Goal: Task Accomplishment & Management: Use online tool/utility

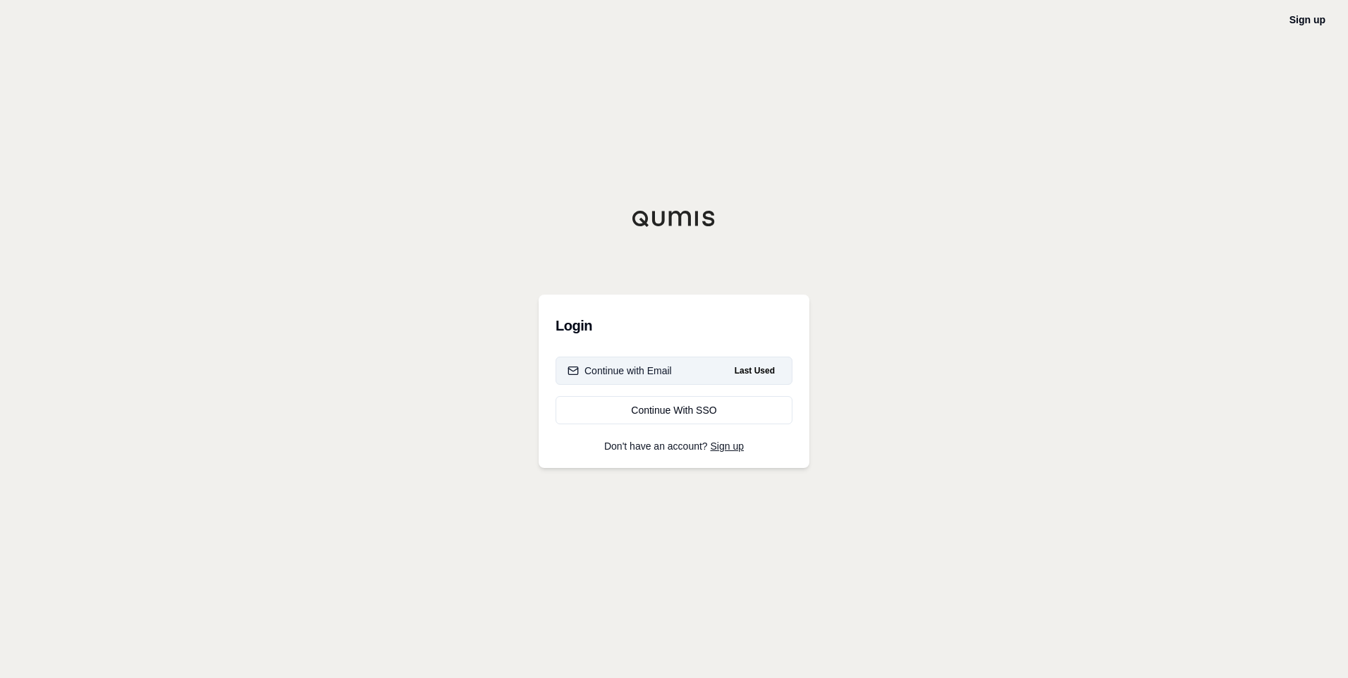
click at [651, 373] on div "Continue with Email" at bounding box center [619, 371] width 104 height 14
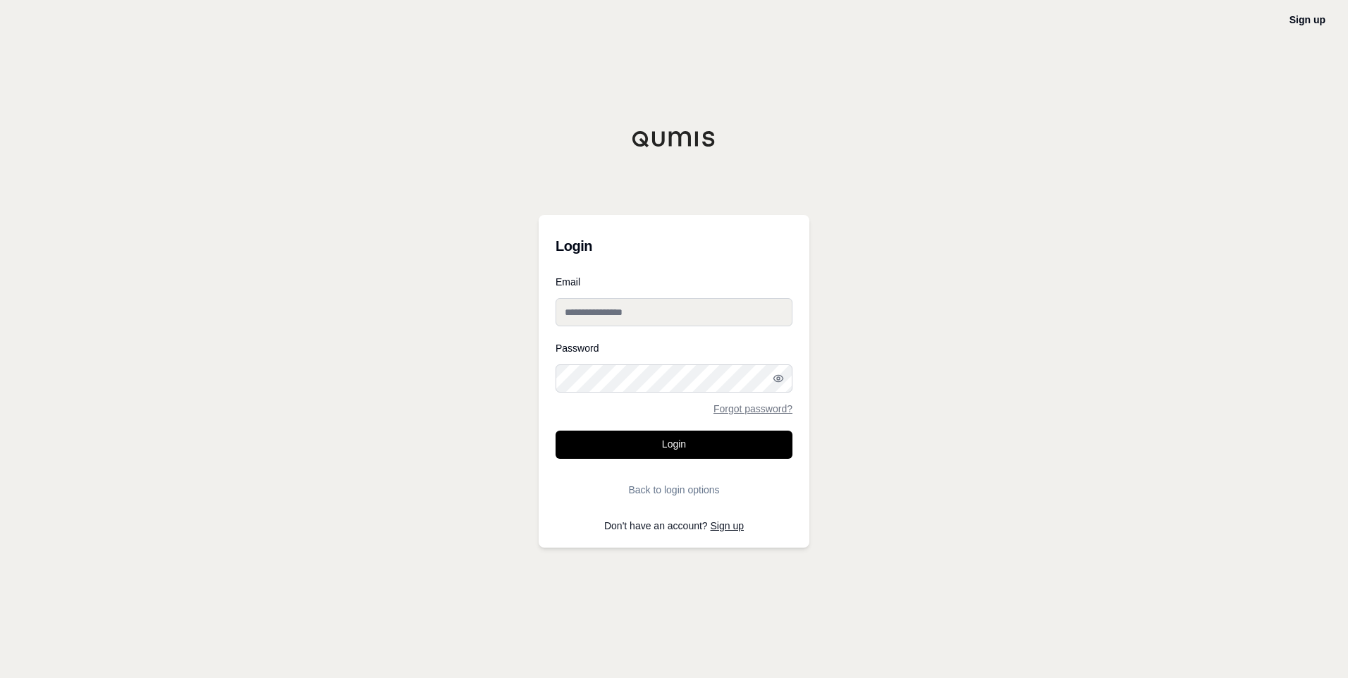
type input "**********"
click at [689, 444] on button "Login" at bounding box center [673, 445] width 237 height 28
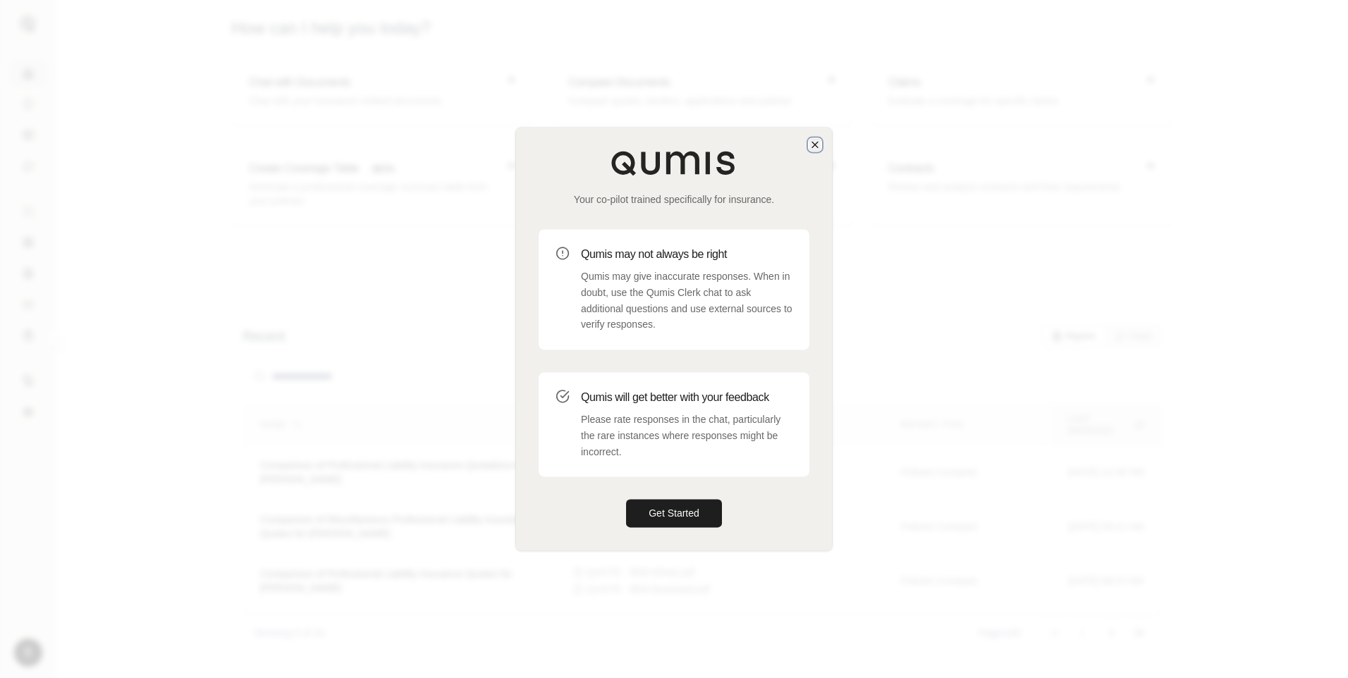
click at [812, 145] on icon "button" at bounding box center [814, 144] width 11 height 11
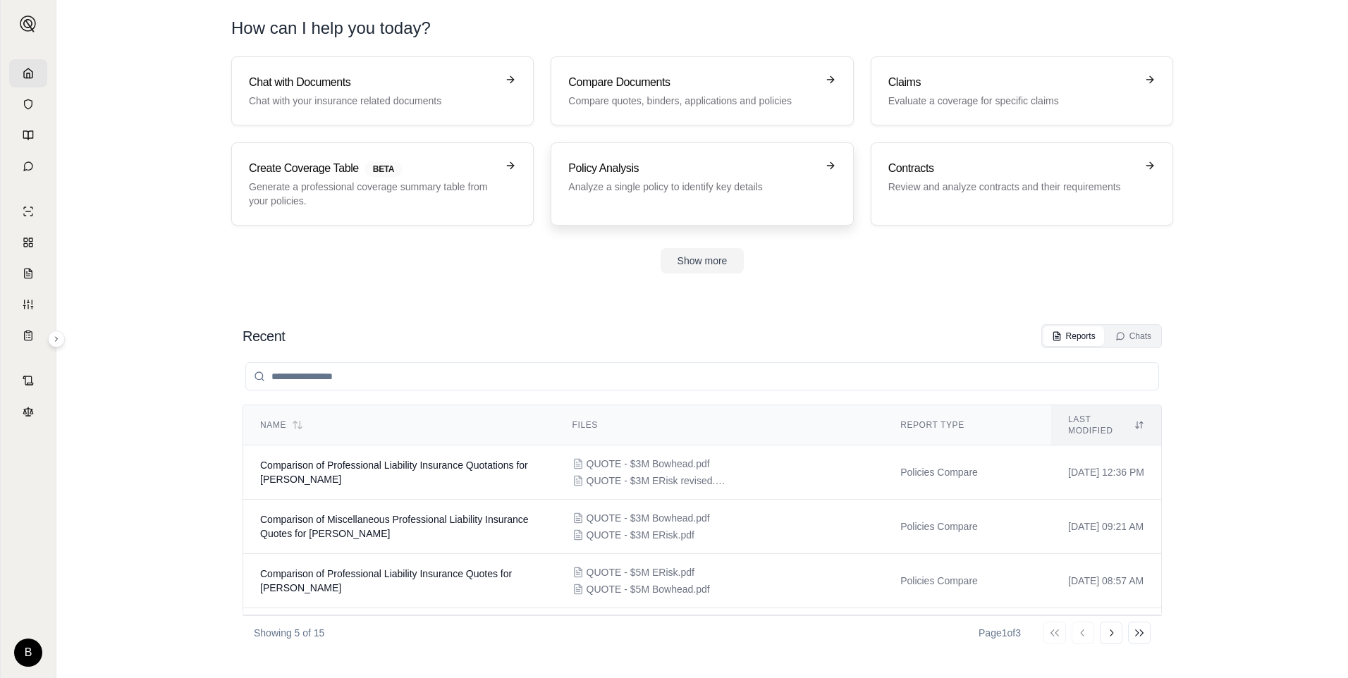
click at [632, 166] on h3 "Policy Analysis" at bounding box center [691, 168] width 247 height 17
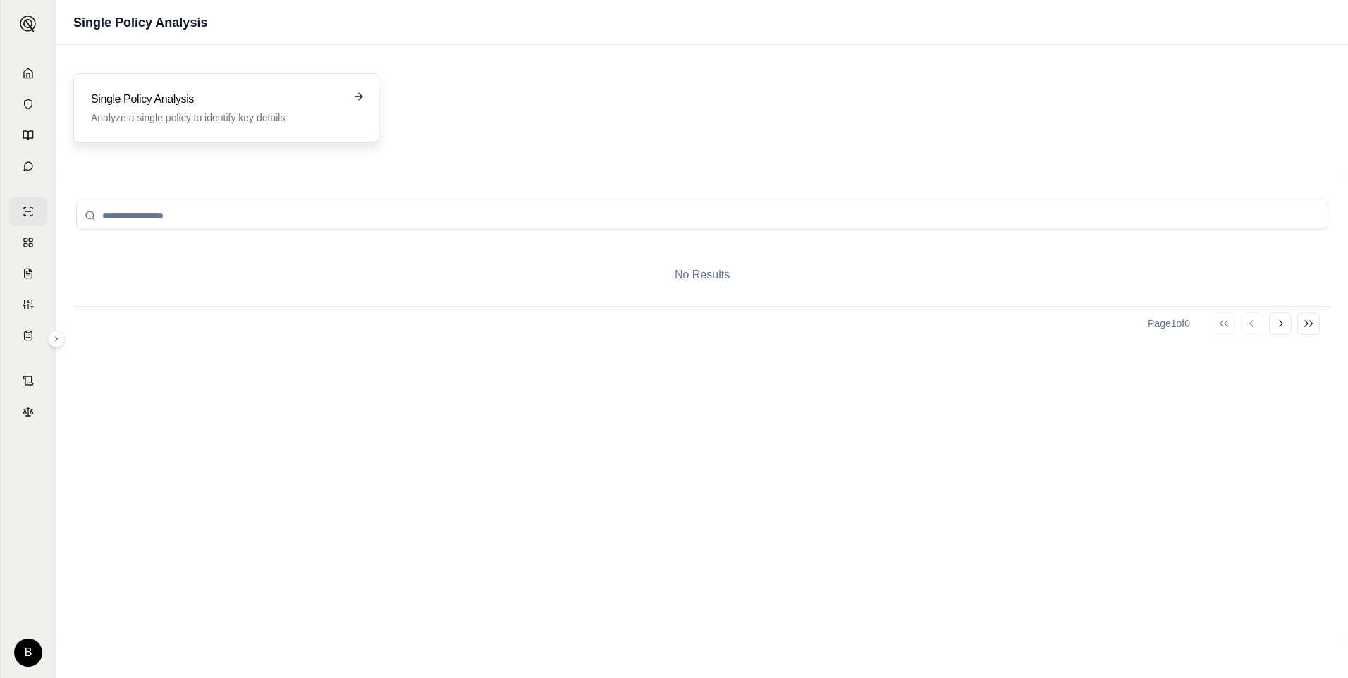
click at [179, 97] on h3 "Single Policy Analysis" at bounding box center [216, 99] width 251 height 17
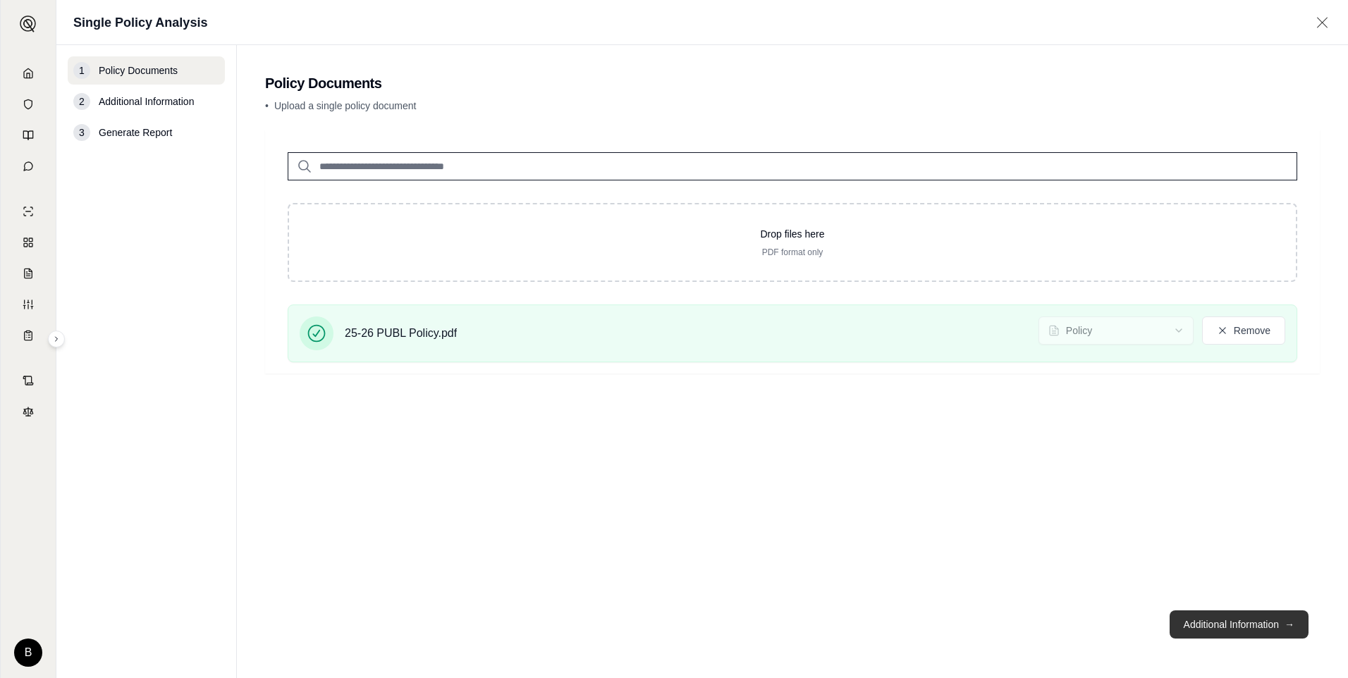
click at [1236, 622] on button "Additional Information →" at bounding box center [1238, 624] width 139 height 28
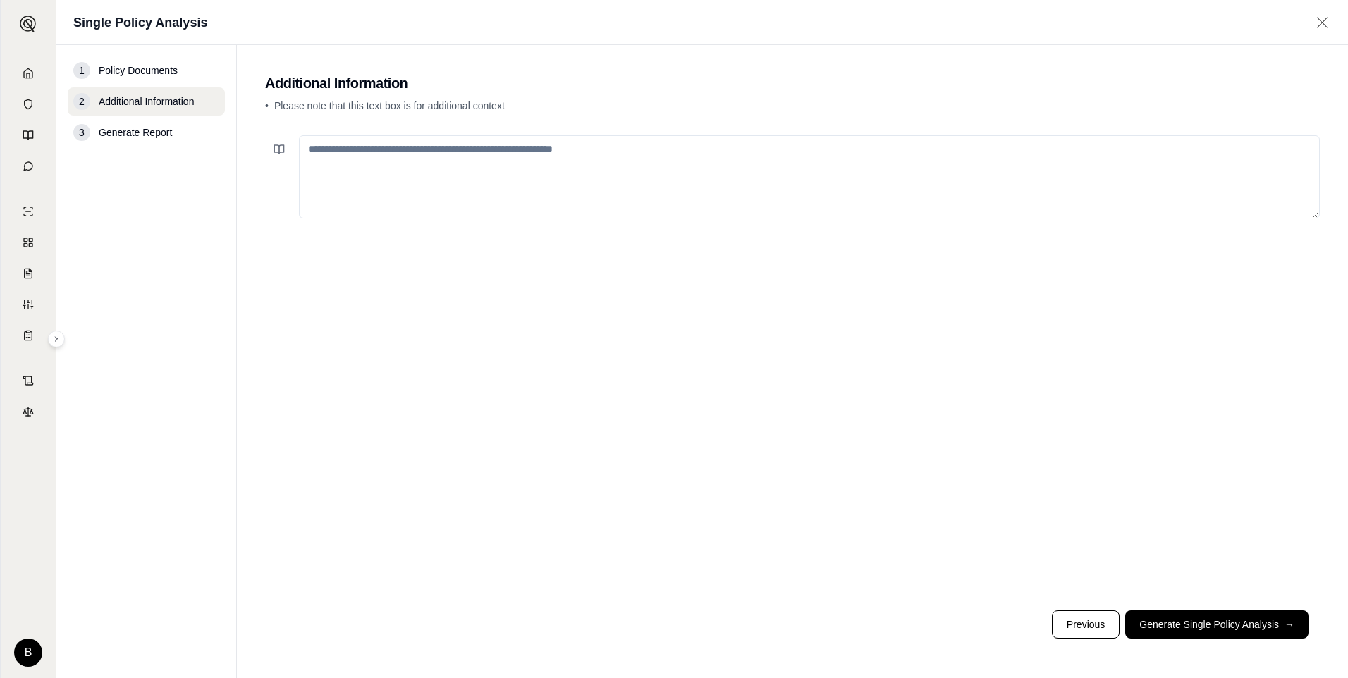
click at [314, 152] on textarea at bounding box center [809, 176] width 1021 height 83
type textarea "*"
type textarea "**********"
click at [1227, 621] on button "Generate Single Policy Analysis →" at bounding box center [1216, 624] width 183 height 28
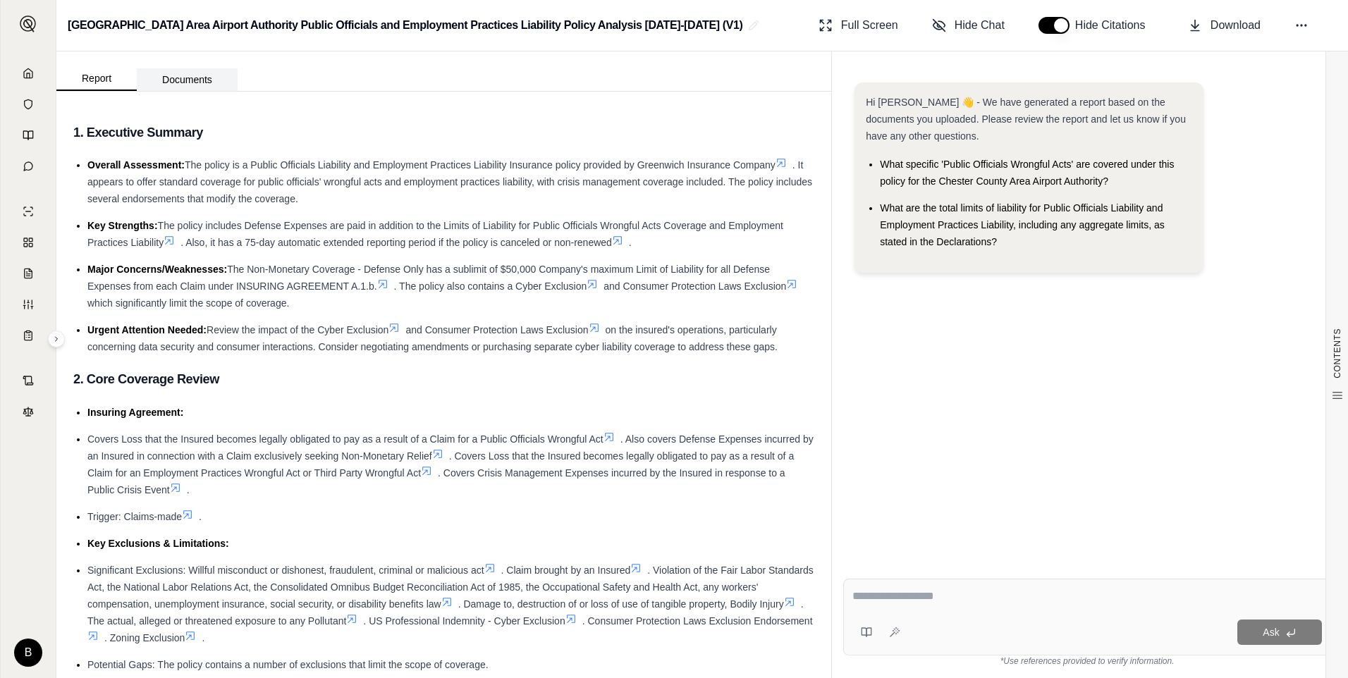
click at [186, 77] on button "Documents" at bounding box center [187, 79] width 101 height 23
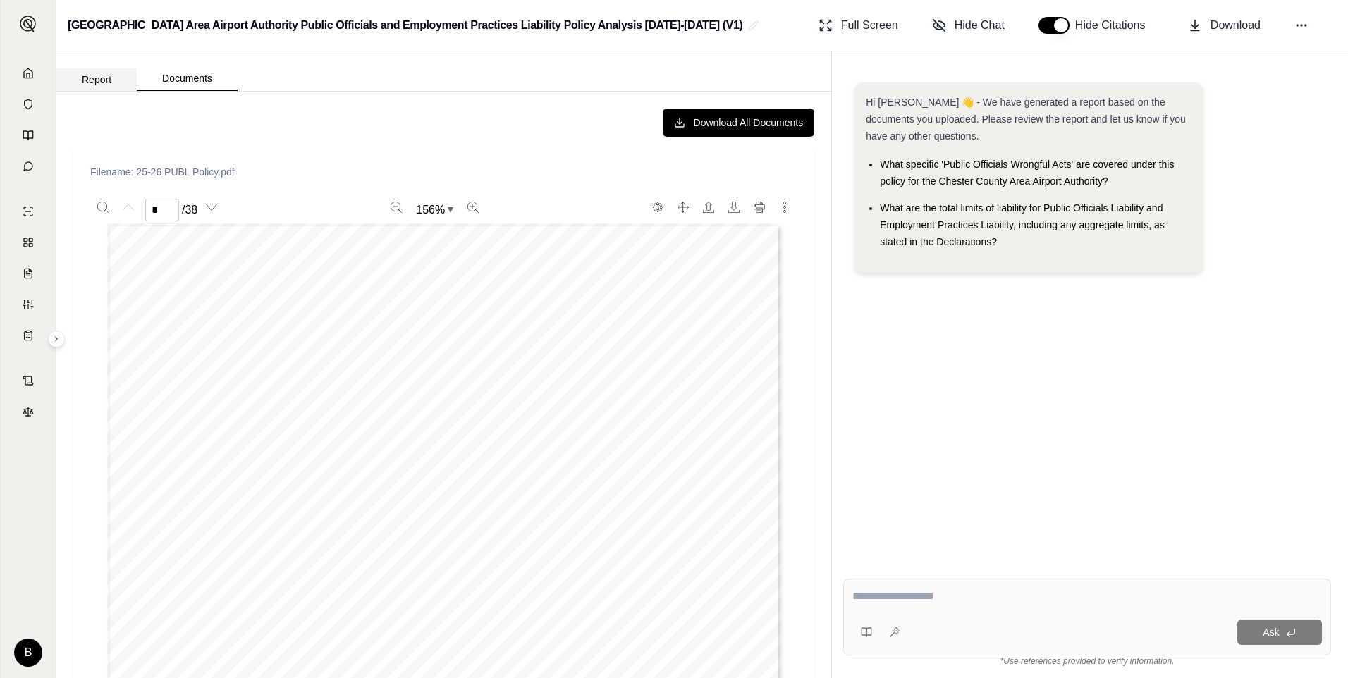
click at [102, 82] on button "Report" at bounding box center [96, 79] width 80 height 23
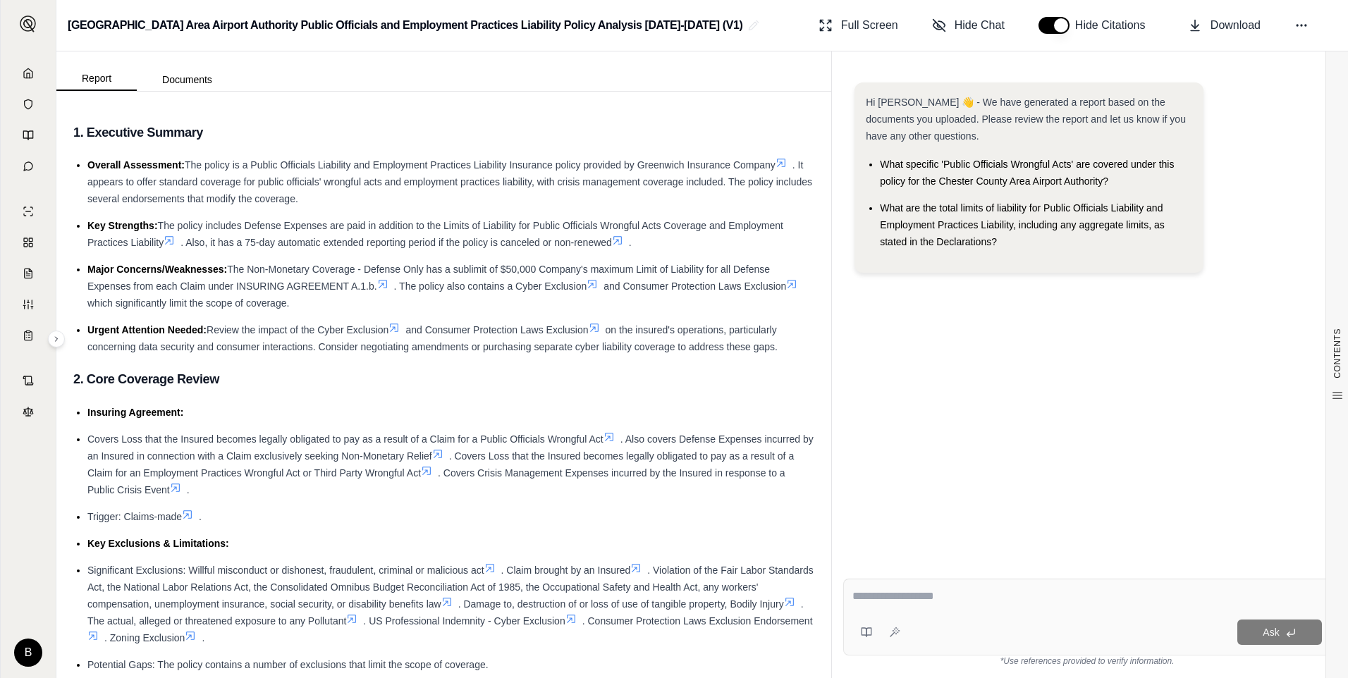
click at [787, 289] on icon at bounding box center [791, 285] width 8 height 8
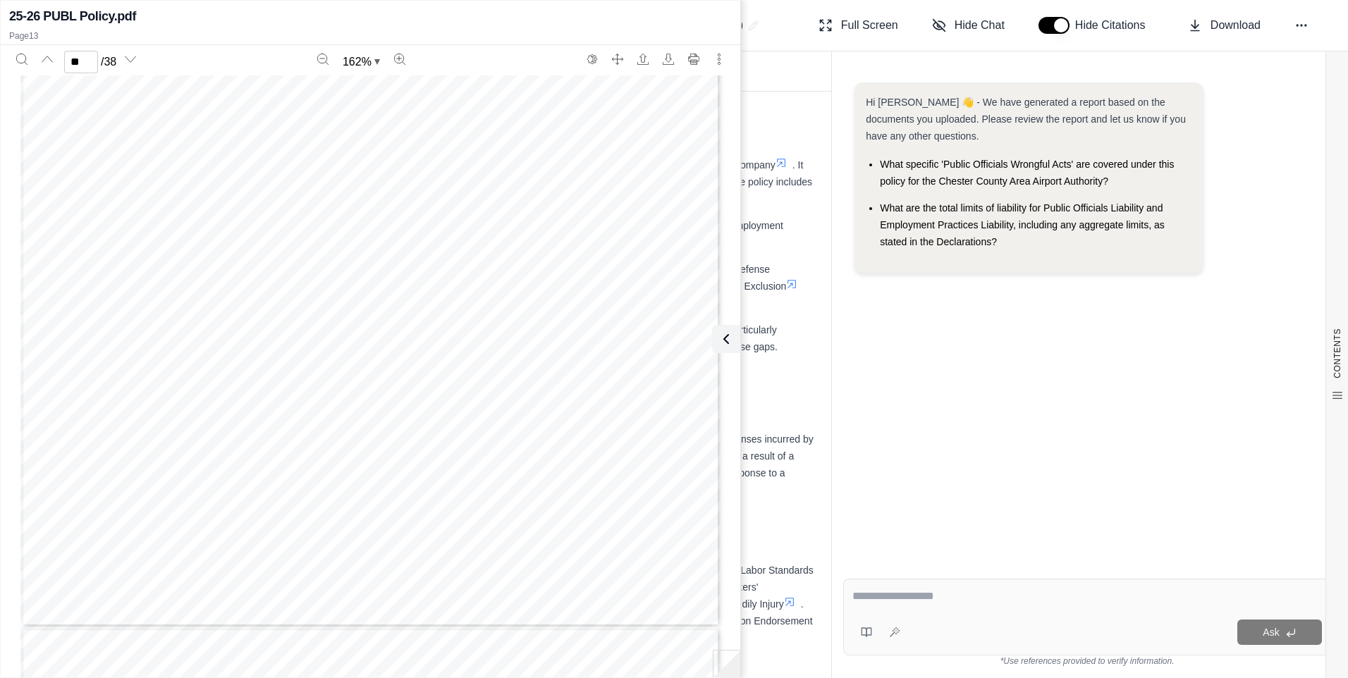
scroll to position [14781, 0]
type input "**"
click at [779, 29] on div "Chester County Area Airport Authority Public Officials and Employment Practices…" at bounding box center [701, 25] width 1291 height 51
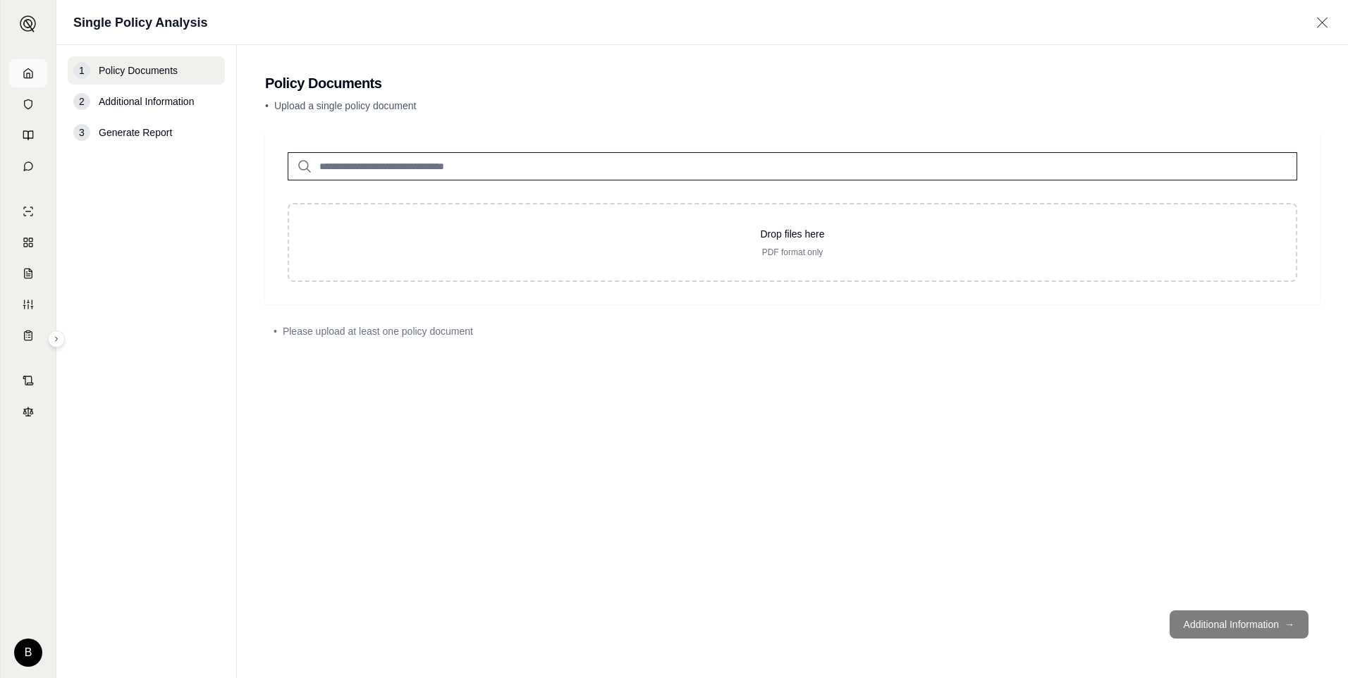
click at [26, 73] on icon at bounding box center [28, 73] width 11 height 11
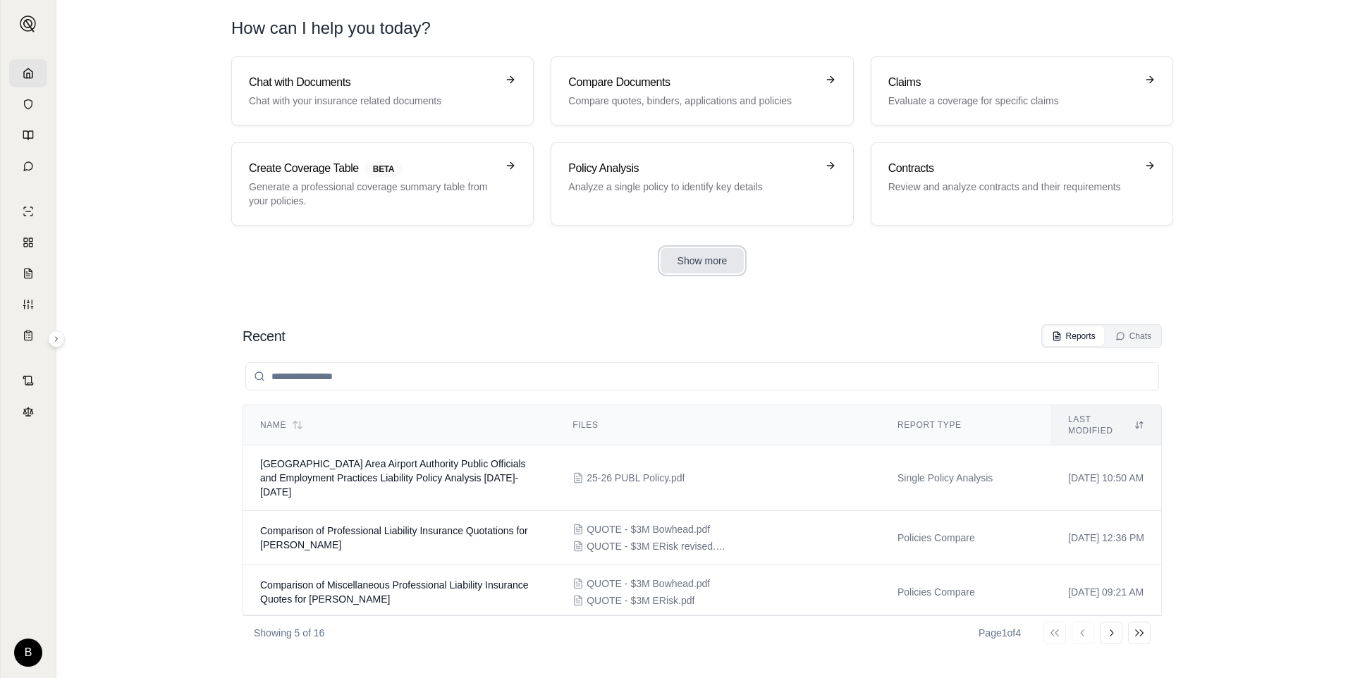
click at [713, 261] on button "Show more" at bounding box center [702, 260] width 84 height 25
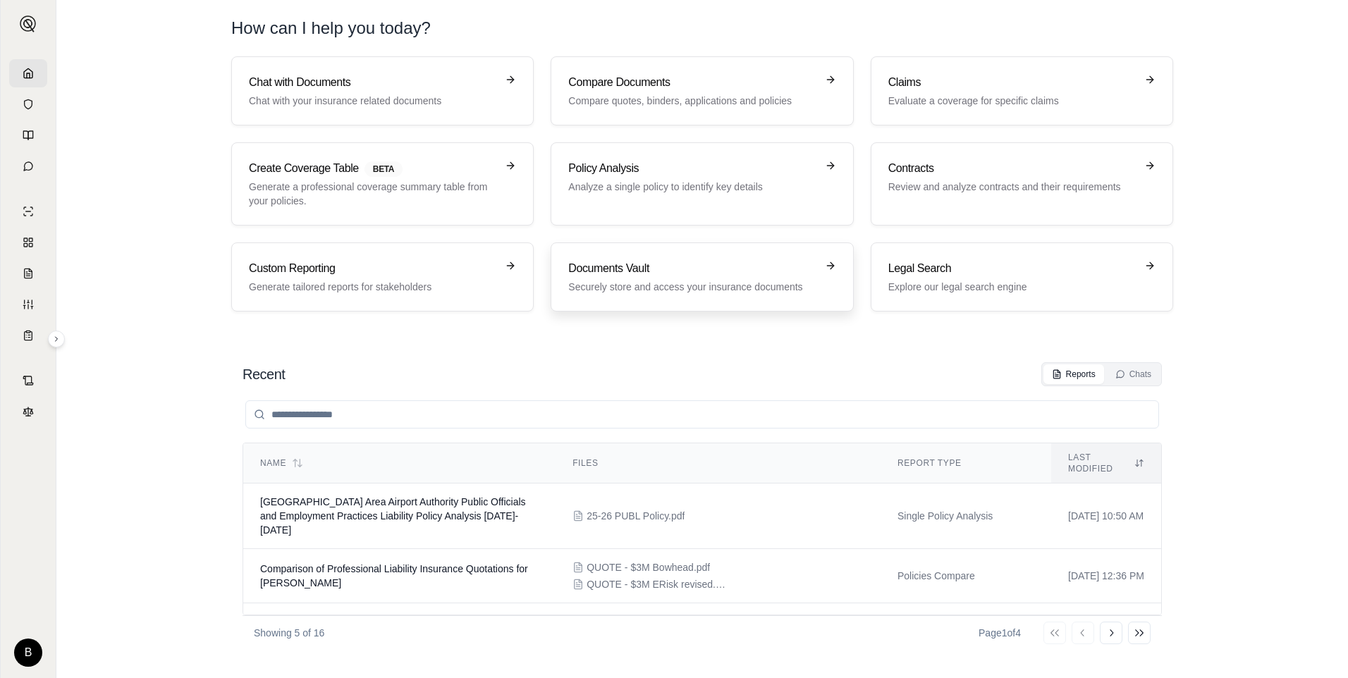
click at [712, 280] on p "Securely store and access your insurance documents" at bounding box center [691, 287] width 247 height 14
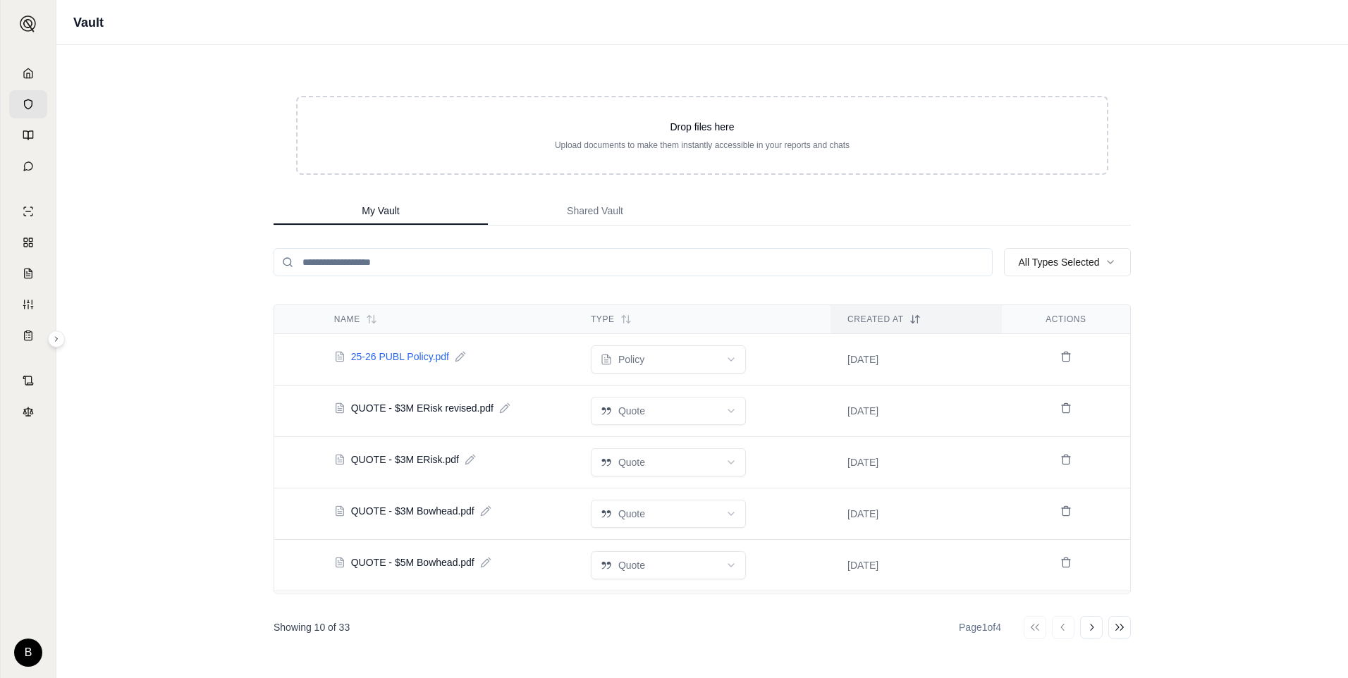
click at [415, 357] on span "25-26 PUBL Policy.pdf" at bounding box center [400, 357] width 98 height 14
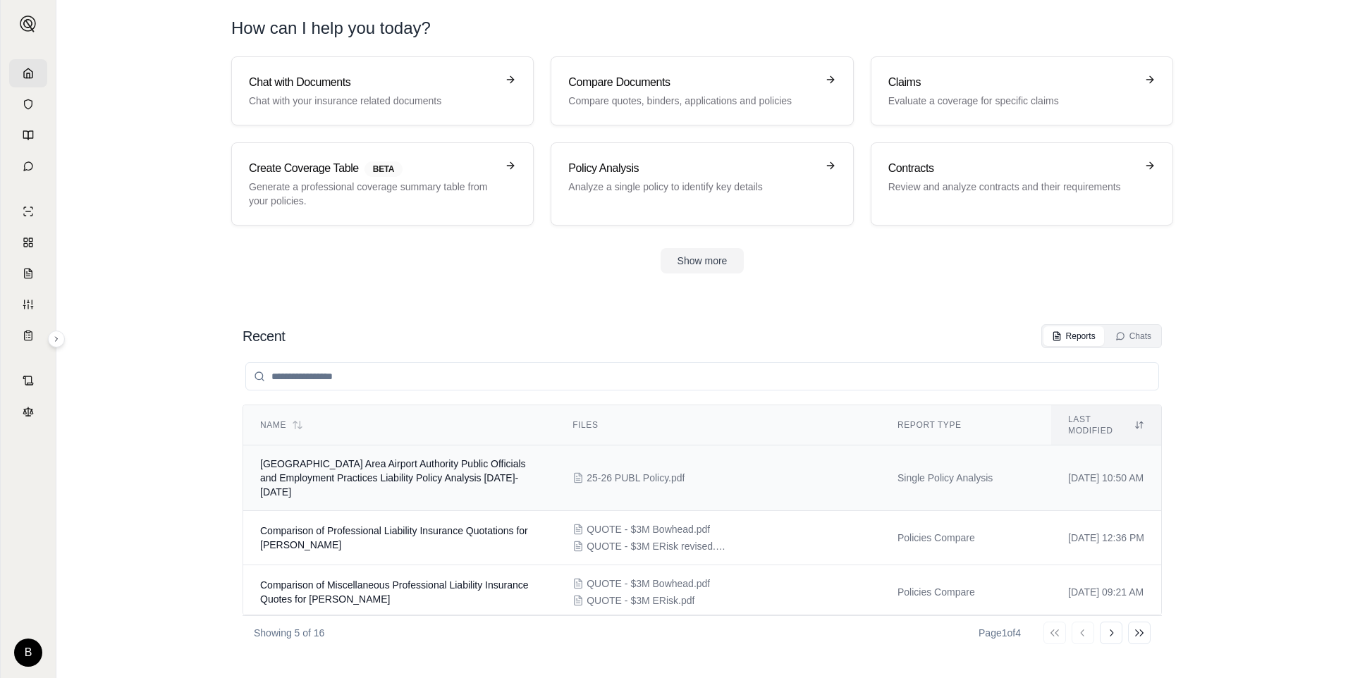
click at [455, 464] on span "[GEOGRAPHIC_DATA] Area Airport Authority Public Officials and Employment Practi…" at bounding box center [393, 477] width 266 height 39
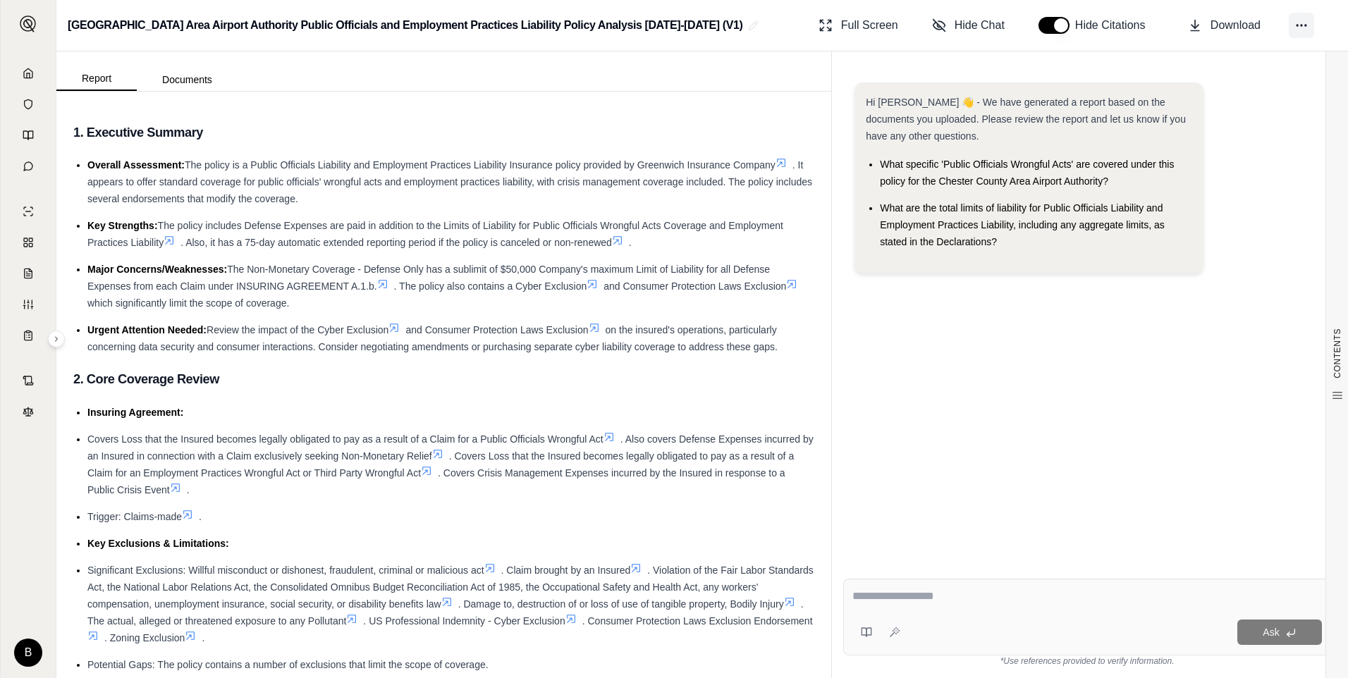
click at [1301, 25] on icon at bounding box center [1301, 25] width 14 height 14
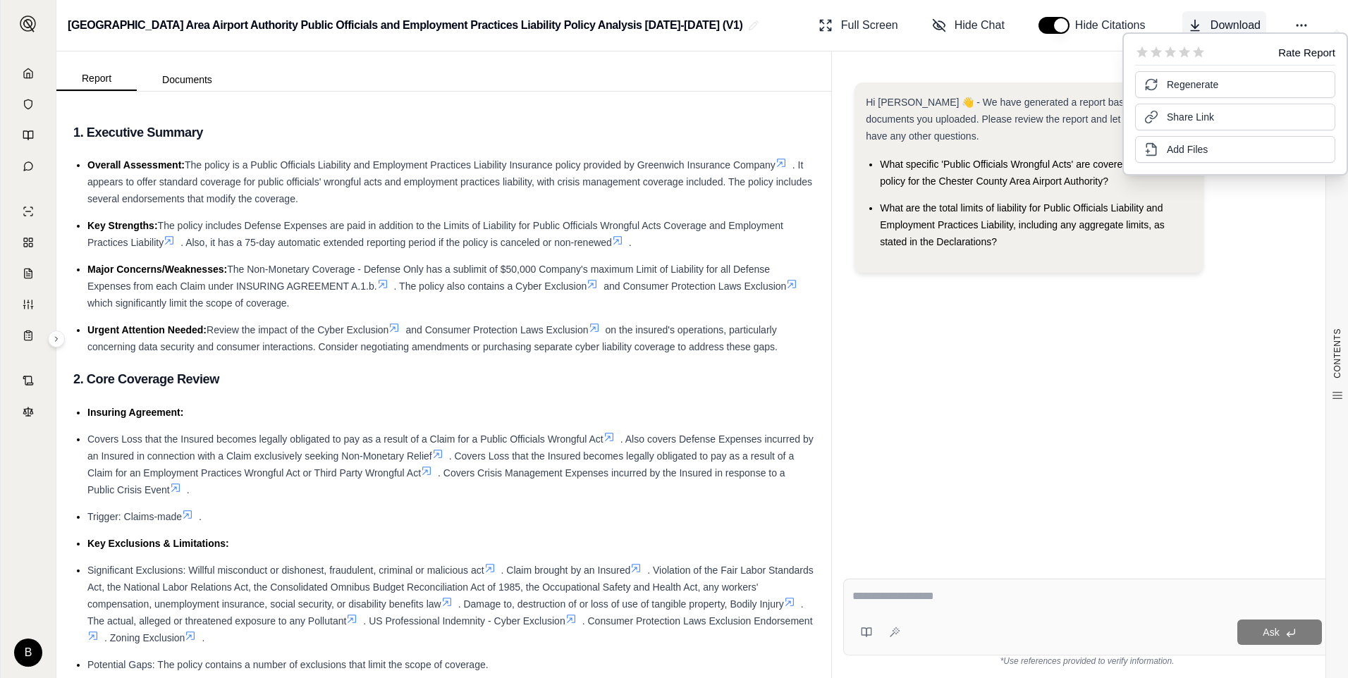
click at [1244, 22] on span "Download" at bounding box center [1235, 25] width 50 height 17
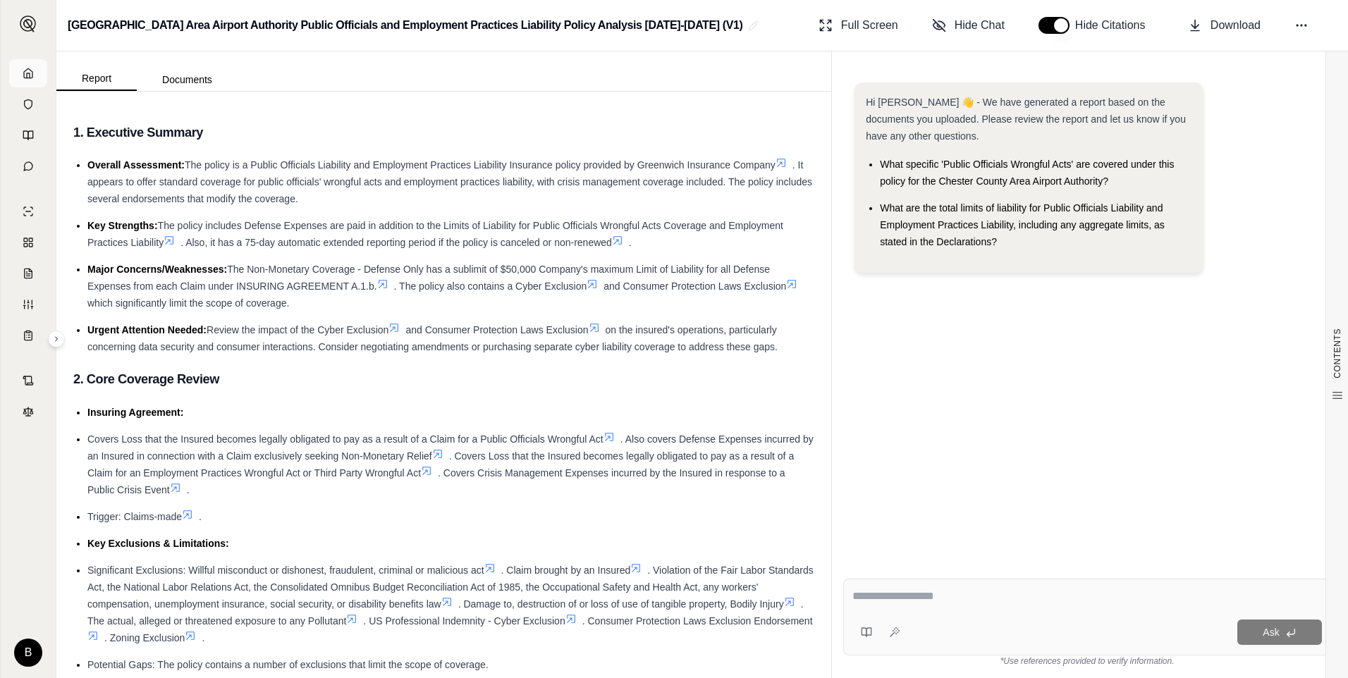
click at [27, 78] on polyline at bounding box center [28, 75] width 3 height 5
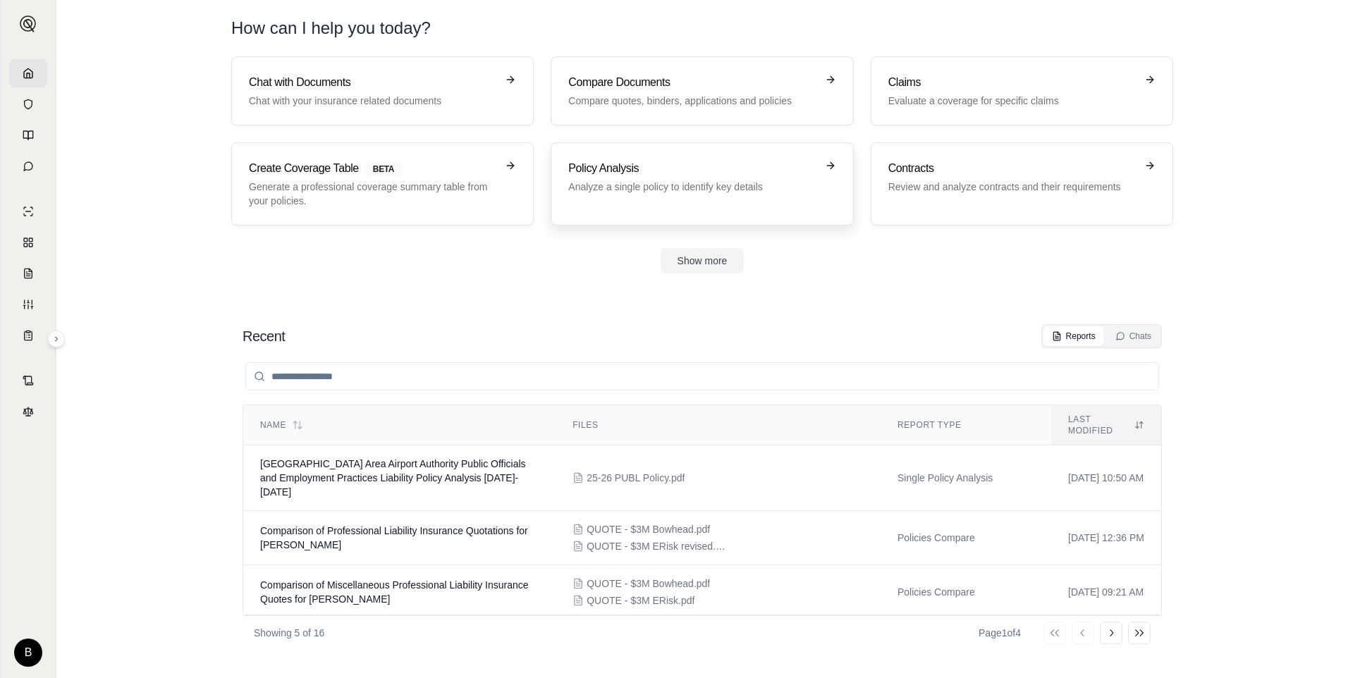
click at [715, 185] on p "Analyze a single policy to identify key details" at bounding box center [691, 187] width 247 height 14
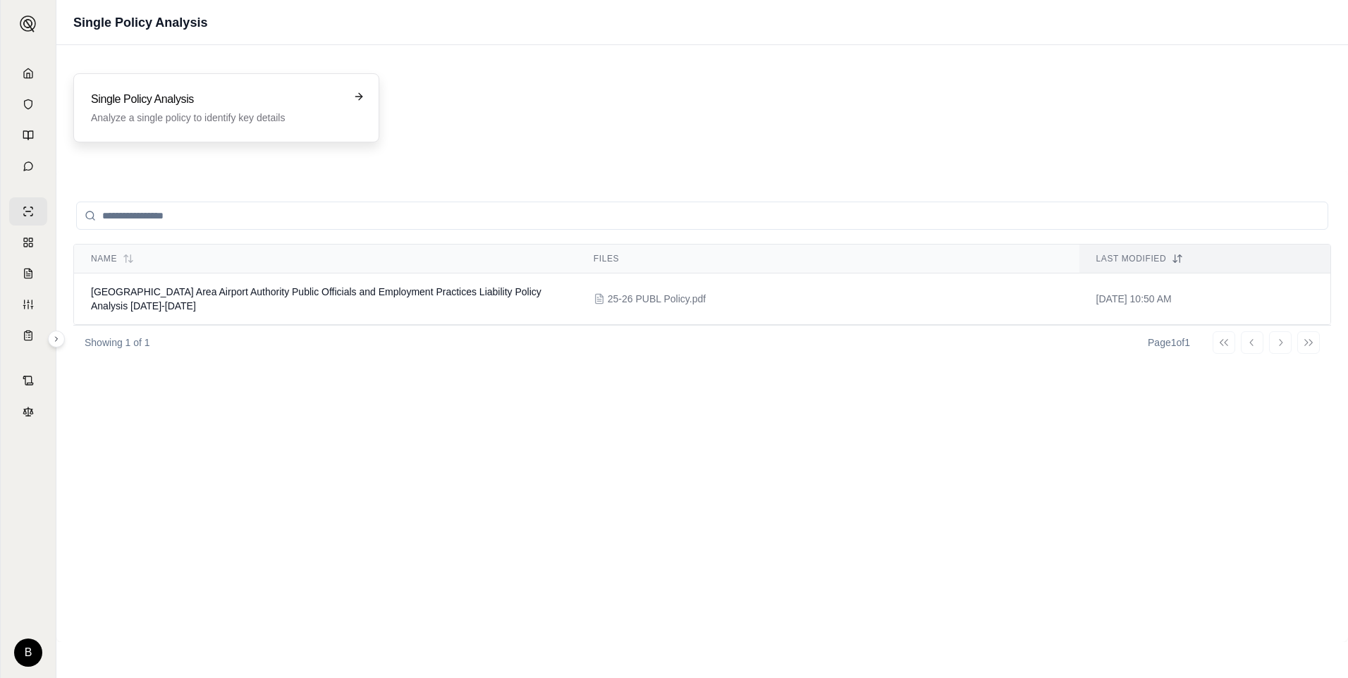
click at [211, 109] on div "Single Policy Analysis Analyze a single policy to identify key details" at bounding box center [216, 108] width 251 height 34
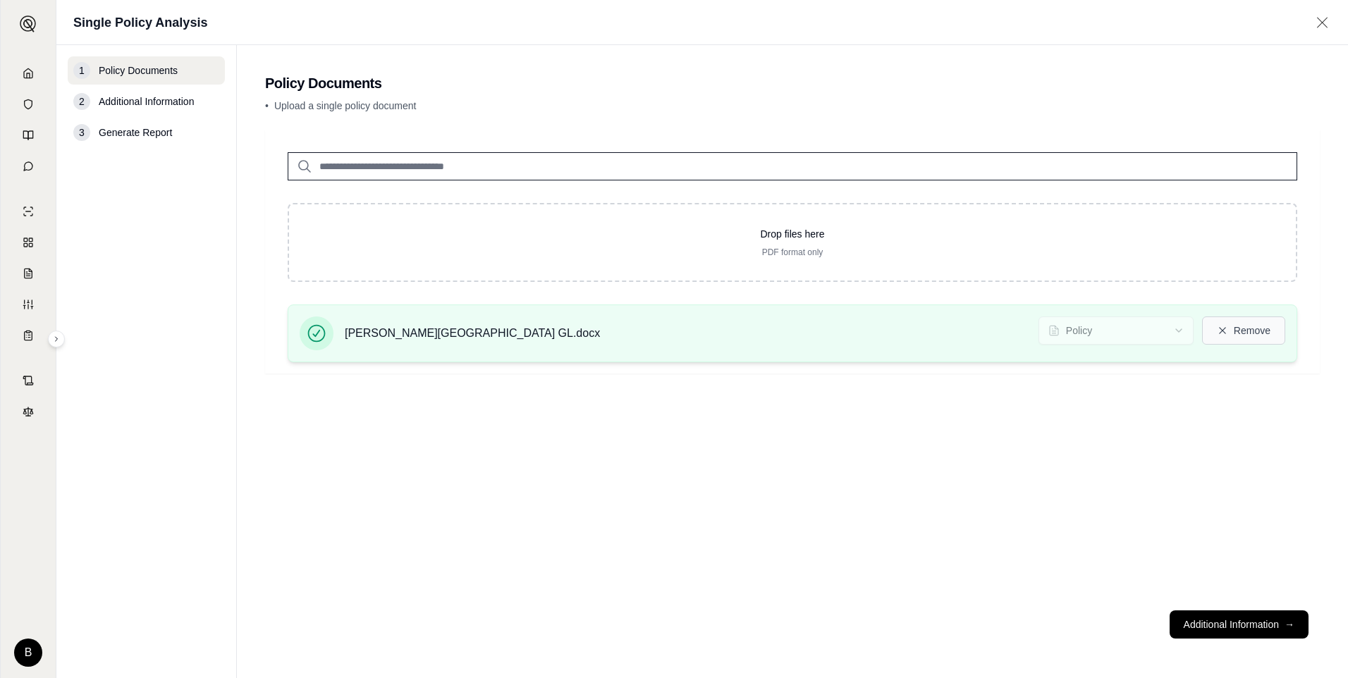
click at [1250, 331] on button "Remove" at bounding box center [1243, 330] width 83 height 28
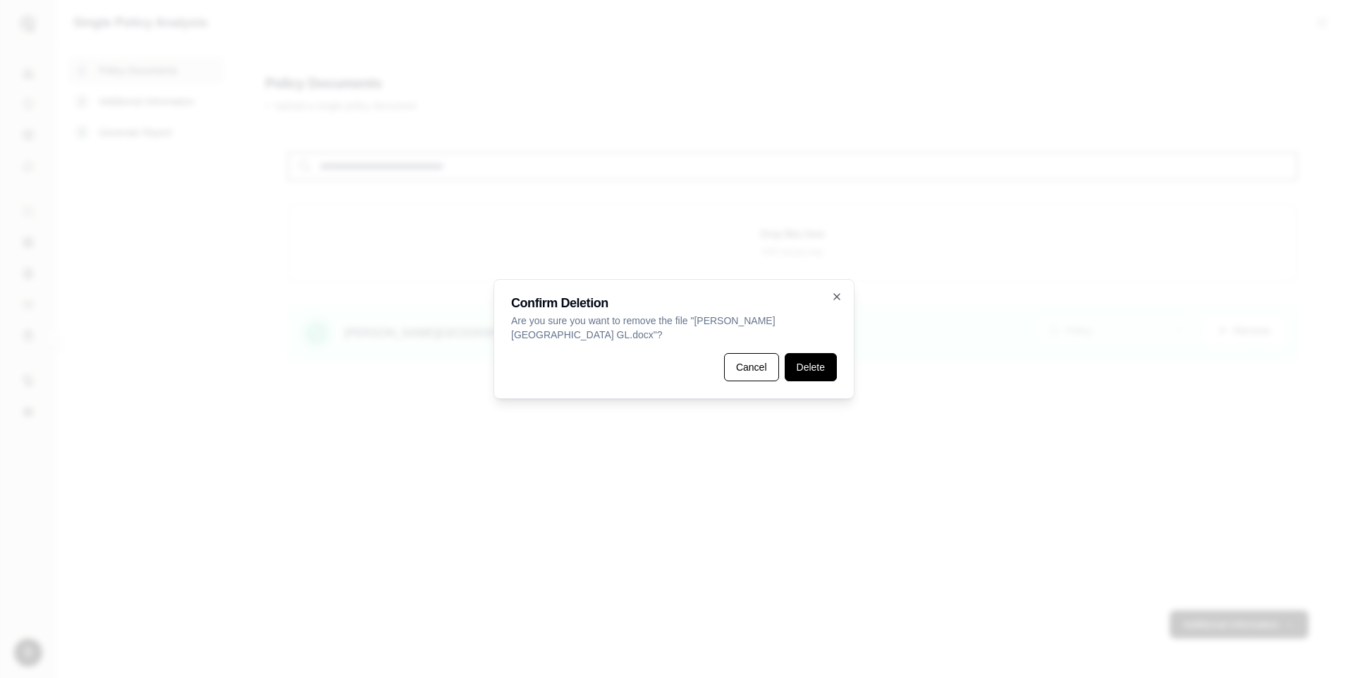
click at [817, 362] on button "Delete" at bounding box center [811, 367] width 52 height 28
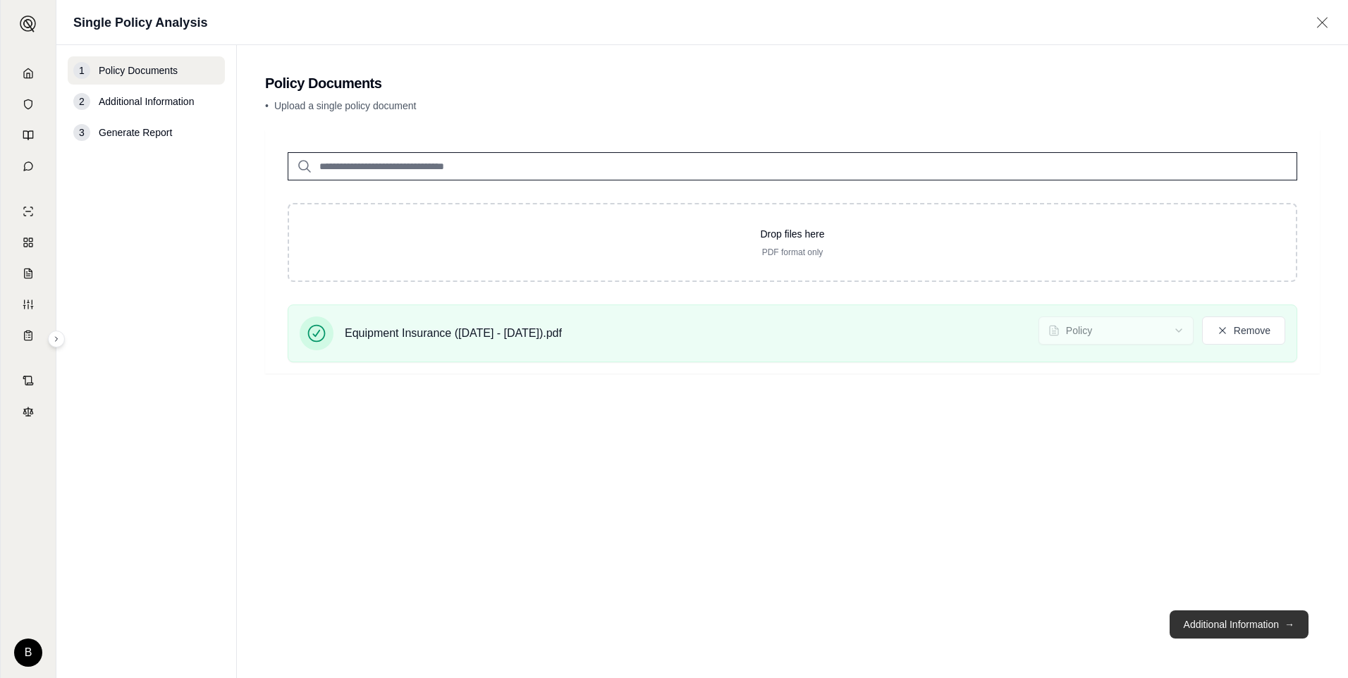
click at [1231, 625] on button "Additional Information →" at bounding box center [1238, 624] width 139 height 28
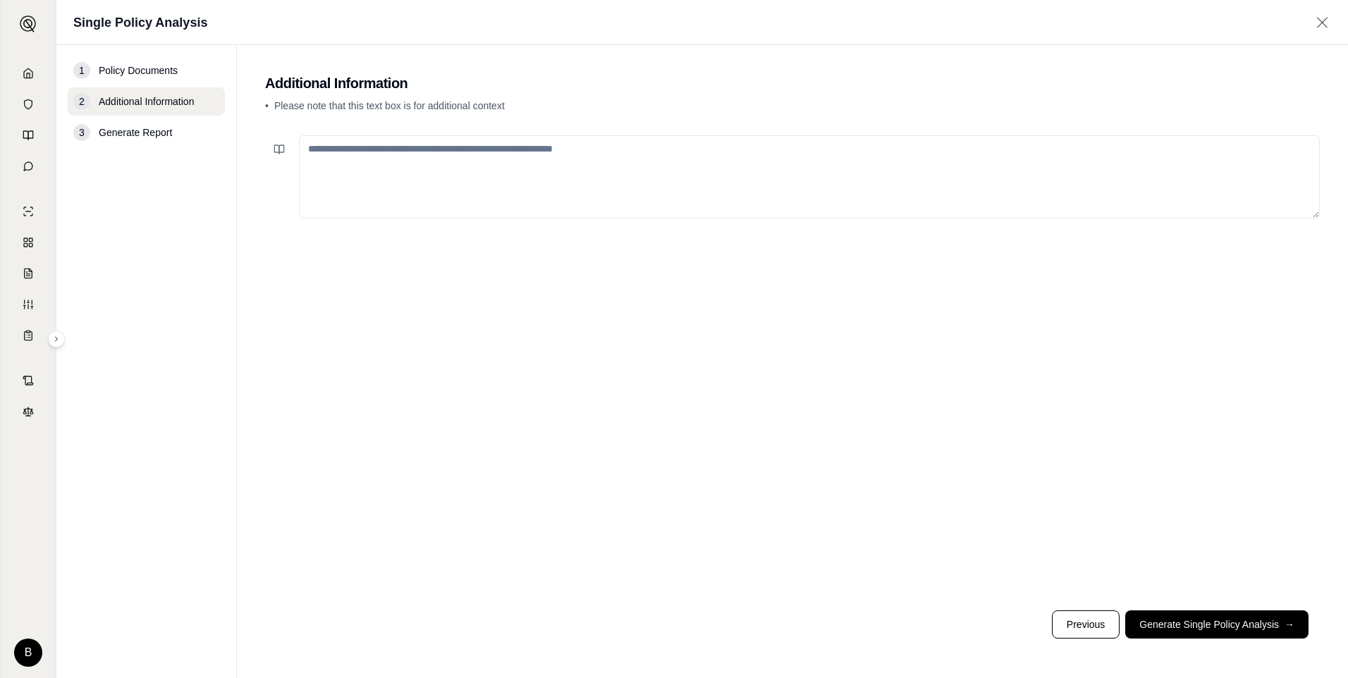
click at [331, 152] on textarea at bounding box center [809, 176] width 1021 height 83
click at [307, 147] on textarea "**********" at bounding box center [809, 176] width 1021 height 83
type textarea "**********"
click at [1198, 626] on button "Generate Single Policy Analysis →" at bounding box center [1216, 624] width 183 height 28
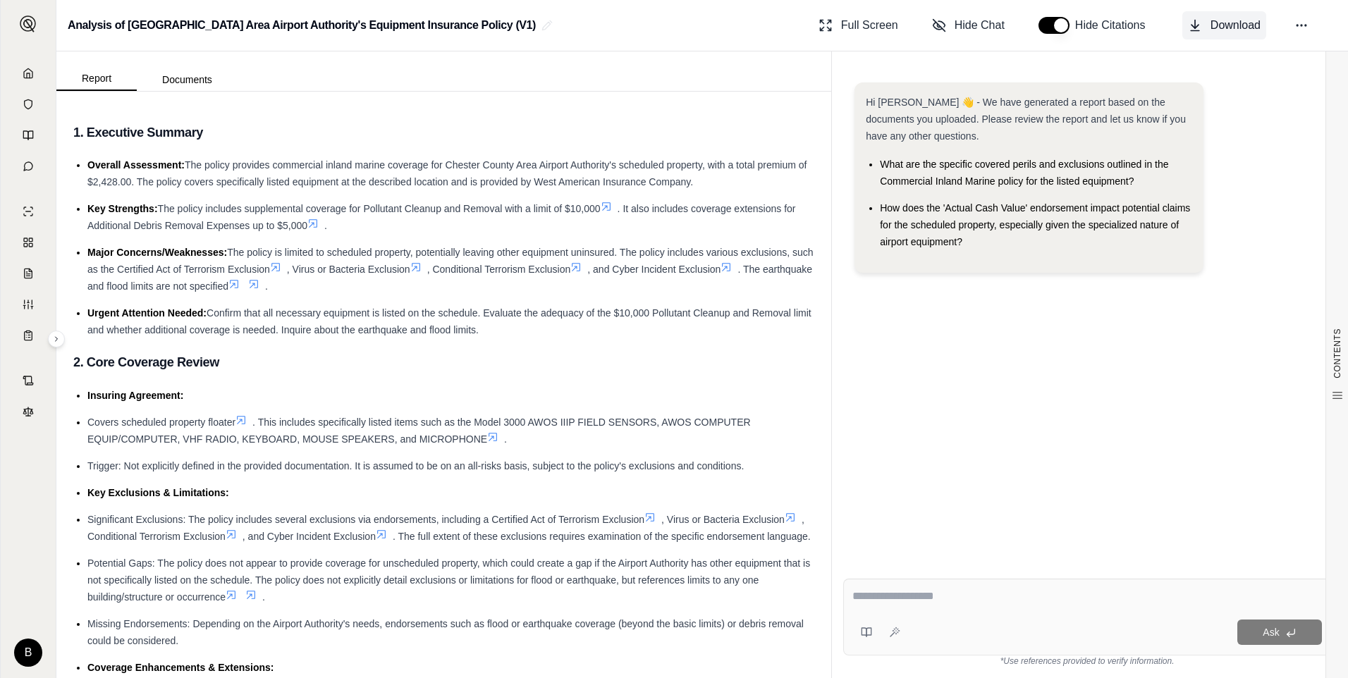
click at [1238, 27] on span "Download" at bounding box center [1235, 25] width 50 height 17
